Goal: Transaction & Acquisition: Purchase product/service

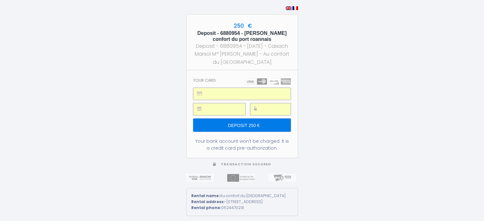
click at [248, 126] on input "Deposit 250 €" at bounding box center [241, 125] width 97 height 13
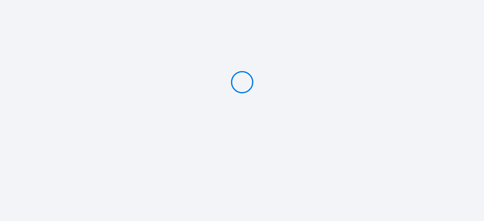
type input "Deposit 250 €"
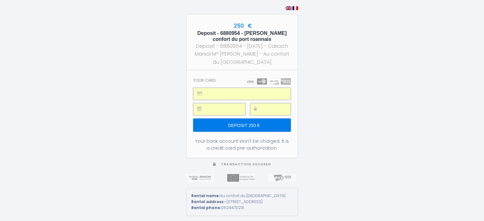
click at [235, 124] on input "Deposit 250 €" at bounding box center [241, 125] width 97 height 13
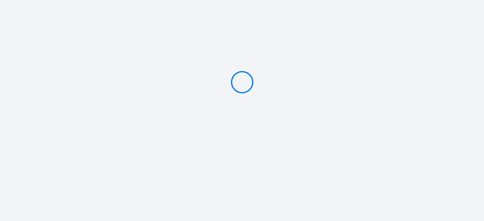
type input "Deposit 250 €"
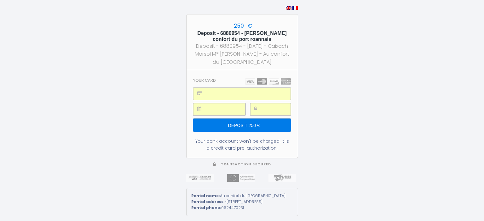
click at [249, 125] on input "Deposit 250 €" at bounding box center [241, 125] width 97 height 13
